Goal: Task Accomplishment & Management: Use online tool/utility

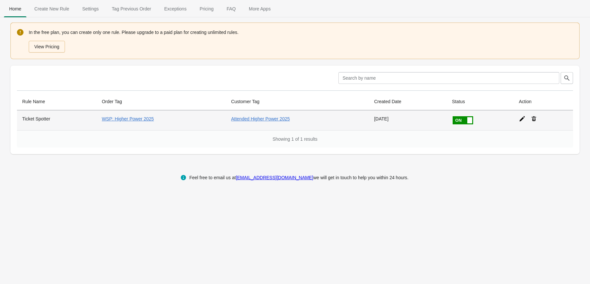
click at [520, 118] on icon at bounding box center [522, 118] width 7 height 7
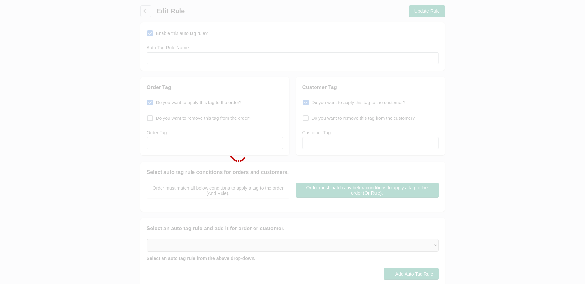
type input "Ticket Spotter"
checkbox input "true"
type input "WSP: Higher Power 2025"
checkbox input "true"
type input "Attended Higher Power 2025"
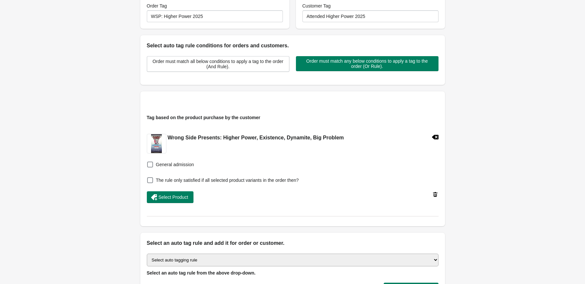
scroll to position [130, 0]
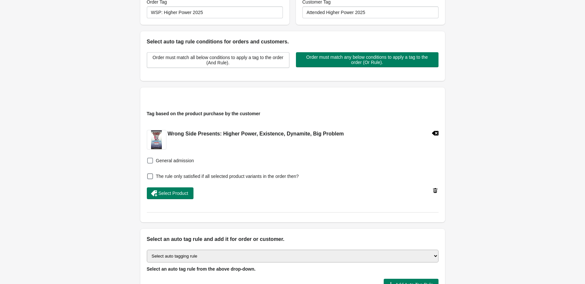
click at [148, 161] on span at bounding box center [150, 161] width 6 height 6
click at [148, 159] on input "General admission" at bounding box center [148, 159] width 0 height 0
checkbox input "true"
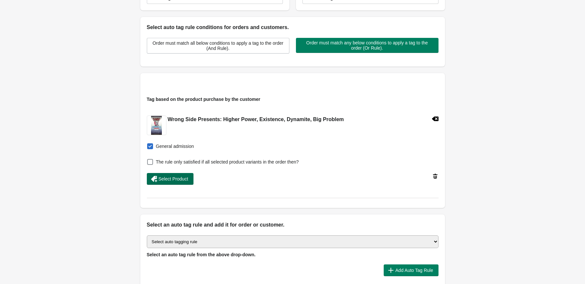
scroll to position [207, 0]
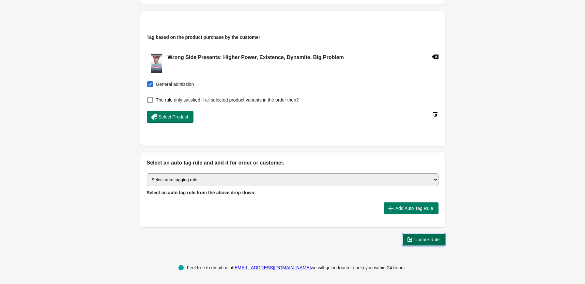
click at [428, 241] on span "Update Rule" at bounding box center [426, 239] width 25 height 5
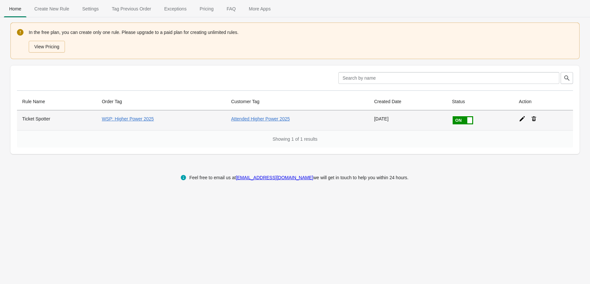
click at [519, 117] on icon at bounding box center [522, 118] width 7 height 7
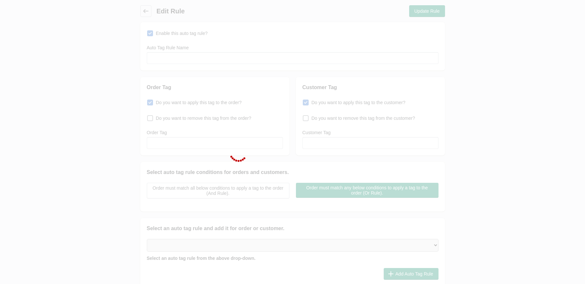
type input "Ticket Spotter"
checkbox input "true"
type input "WSP: Higher Power 2025"
checkbox input "true"
type input "Attended Higher Power 2025"
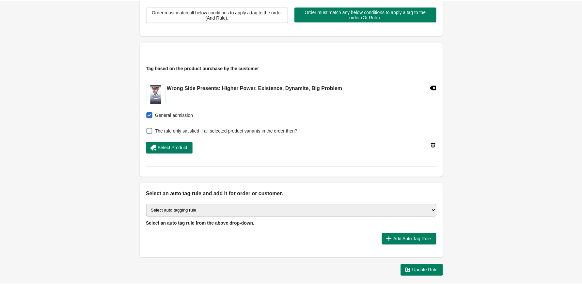
scroll to position [207, 0]
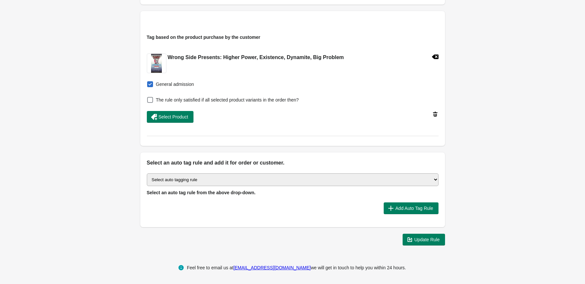
click at [224, 176] on select "Select auto tagging rule Tag by order amount Tag based on the order count (Volu…" at bounding box center [293, 179] width 292 height 13
click at [61, 184] on div "Back Edit Rule Update Rule Enable this auto tag rule? Auto Tag Rule Name Ticket…" at bounding box center [292, 21] width 585 height 457
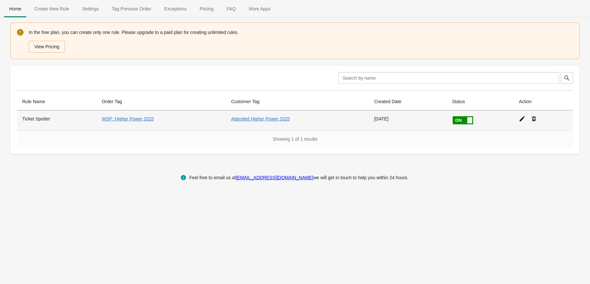
click at [521, 118] on icon at bounding box center [521, 118] width 5 height 5
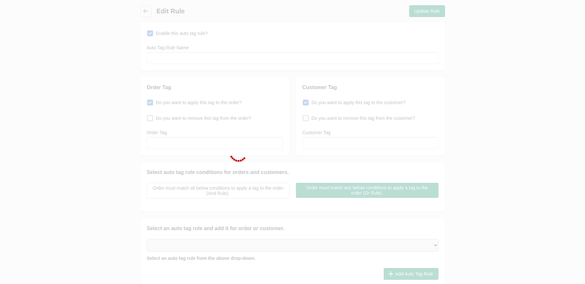
type input "Ticket Spotter"
checkbox input "true"
type input "WSP: Higher Power 2025"
checkbox input "true"
type input "Attended Higher Power 2025"
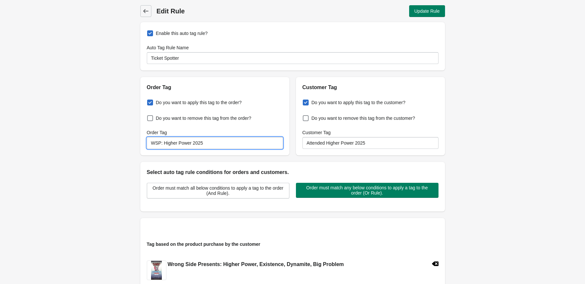
drag, startPoint x: 174, startPoint y: 141, endPoint x: 63, endPoint y: 143, distance: 111.2
click at [75, 143] on div "Back Edit Rule Update Rule Enable this auto tag rule? Auto Tag Rule Name Ticket…" at bounding box center [292, 228] width 585 height 457
click at [95, 118] on div "Back Edit Rule Update Rule Enable this auto tag rule? Auto Tag Rule Name Ticket…" at bounding box center [292, 228] width 585 height 457
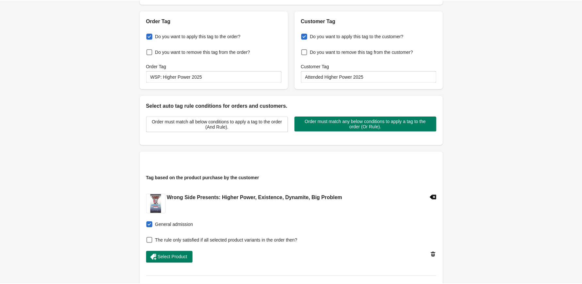
scroll to position [44, 0]
